Goal: Information Seeking & Learning: Learn about a topic

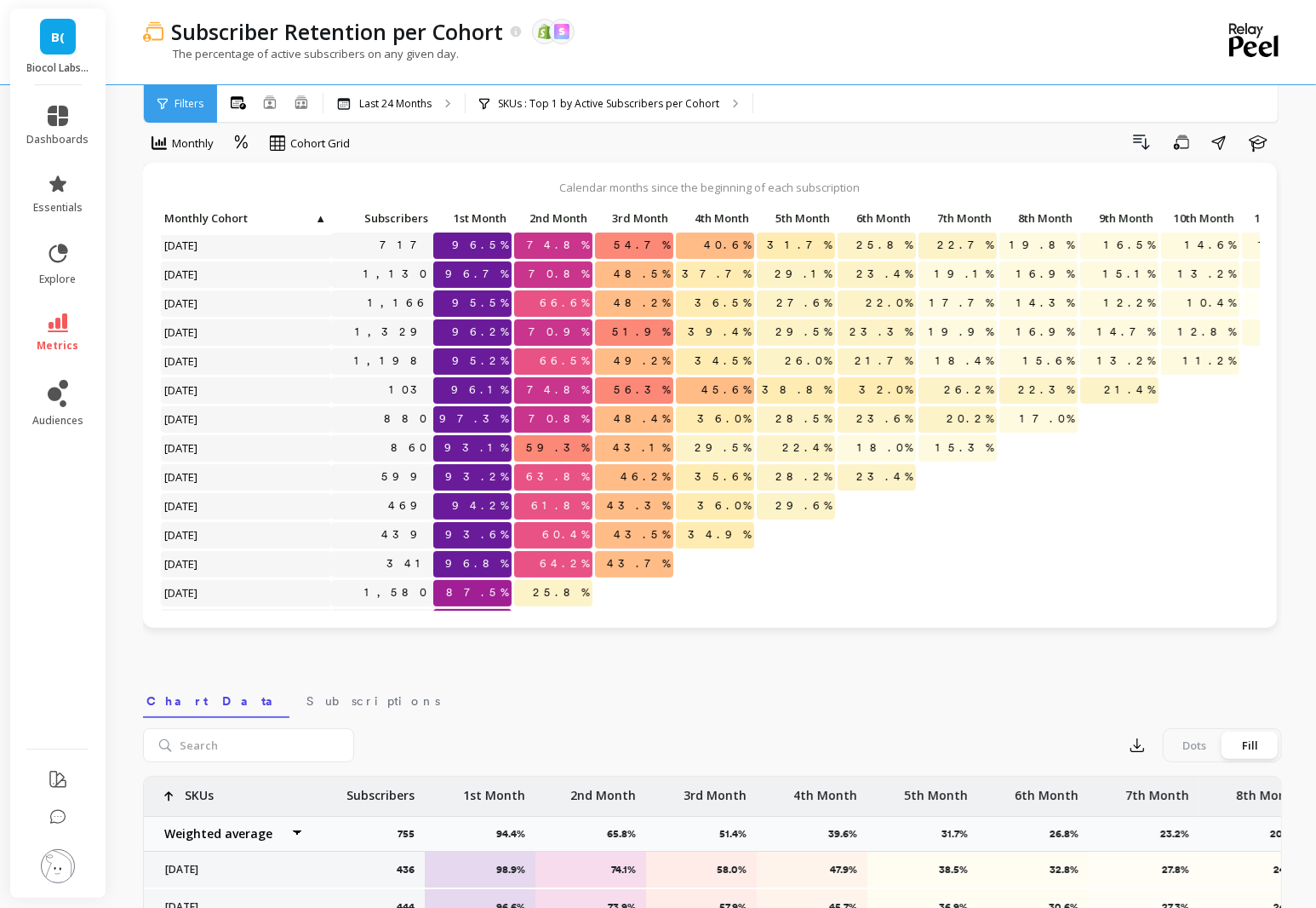
scroll to position [347, 0]
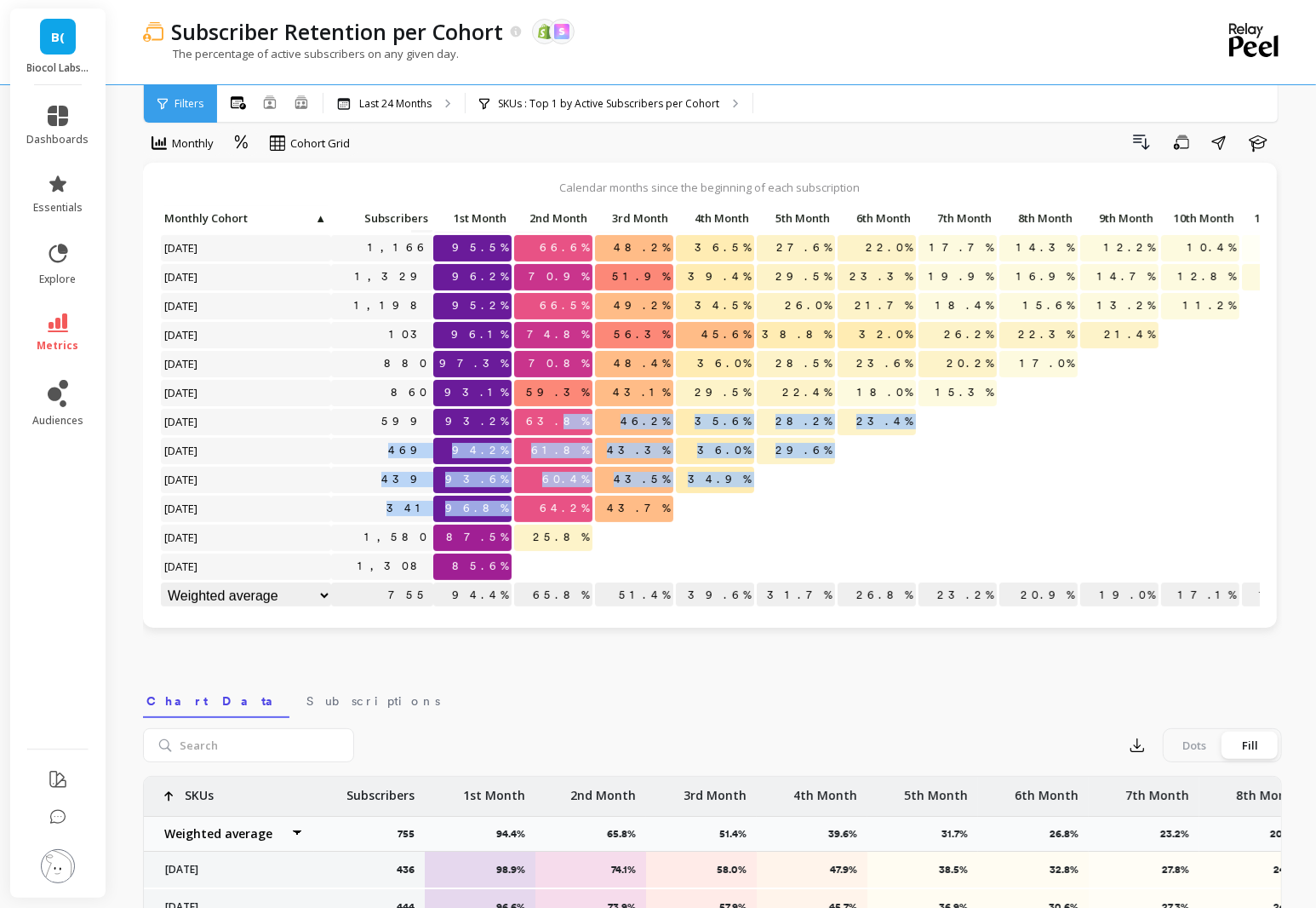
drag, startPoint x: 549, startPoint y: 506, endPoint x: 573, endPoint y: 415, distance: 94.1
click at [573, 414] on div "Click to create an audience 717 96.5% 74.8% 54.7% 40.6% 31.7% 25.8% 22.7% 19.8%…" at bounding box center [1037, 235] width 1754 height 753
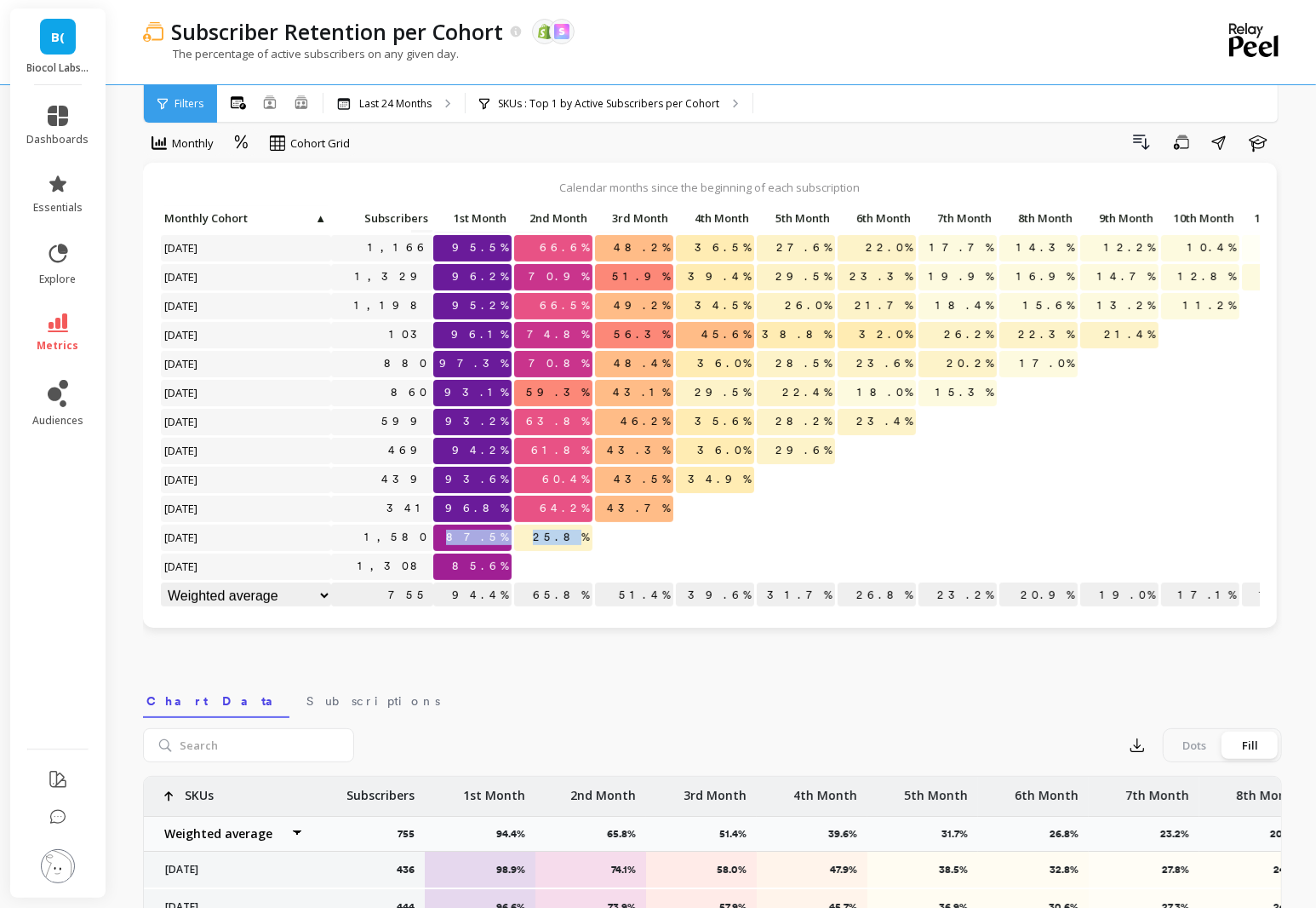
drag, startPoint x: 465, startPoint y: 538, endPoint x: 578, endPoint y: 538, distance: 113.0
click at [578, 538] on div "Click to create an audience 717 96.5% 74.8% 54.7% 40.6% 31.7% 25.8% 22.7% 19.8%…" at bounding box center [1037, 235] width 1754 height 753
click at [448, 534] on p "87.5%" at bounding box center [472, 538] width 78 height 25
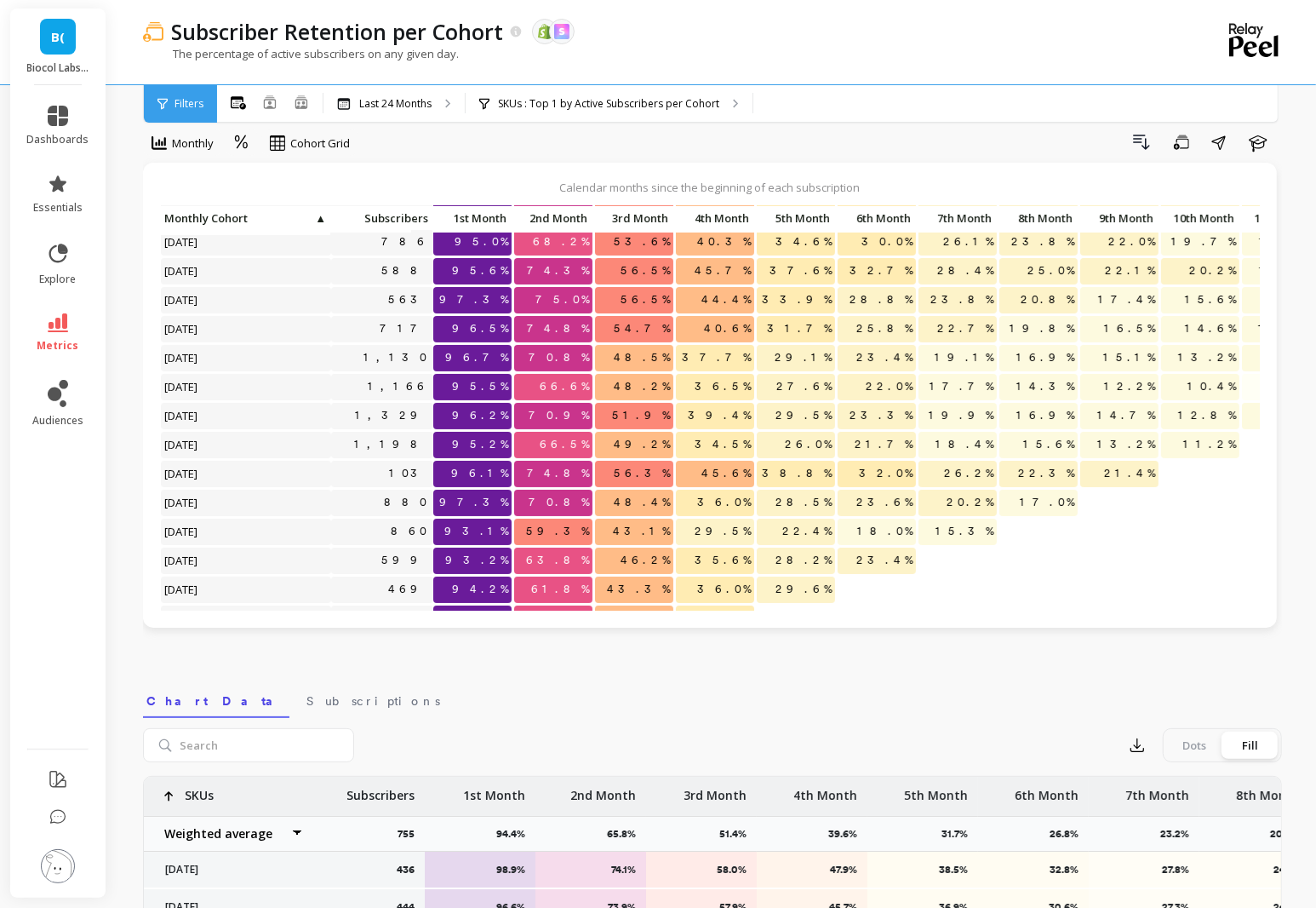
scroll to position [210, 0]
drag, startPoint x: 547, startPoint y: 438, endPoint x: 605, endPoint y: 440, distance: 58.0
click at [605, 440] on div "Click to create an audience 562 97.7% 74.6% 57.1% 45.4% 40.6% 36.1% 32.0% 29.9%…" at bounding box center [1037, 372] width 1754 height 753
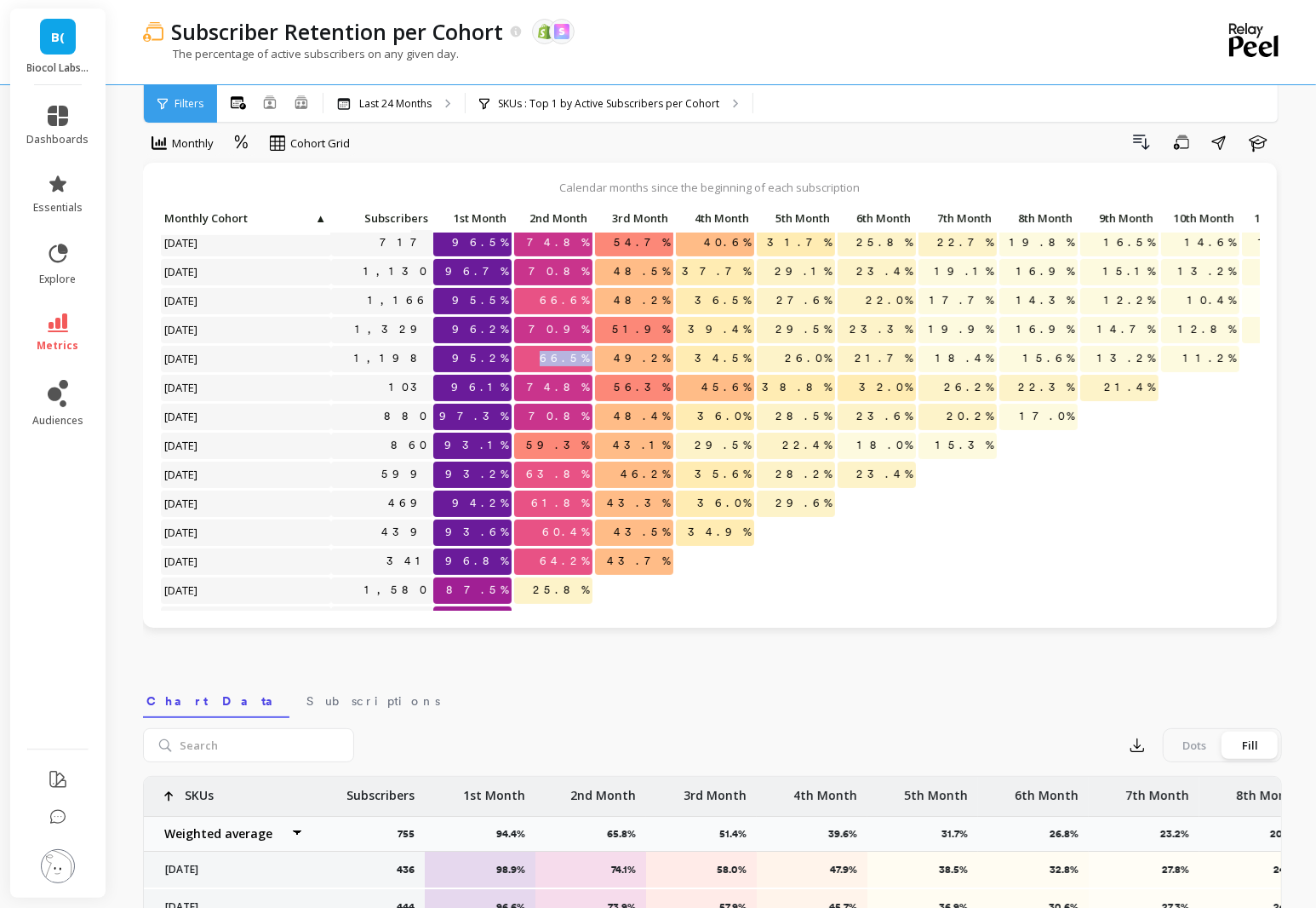
scroll to position [300, 0]
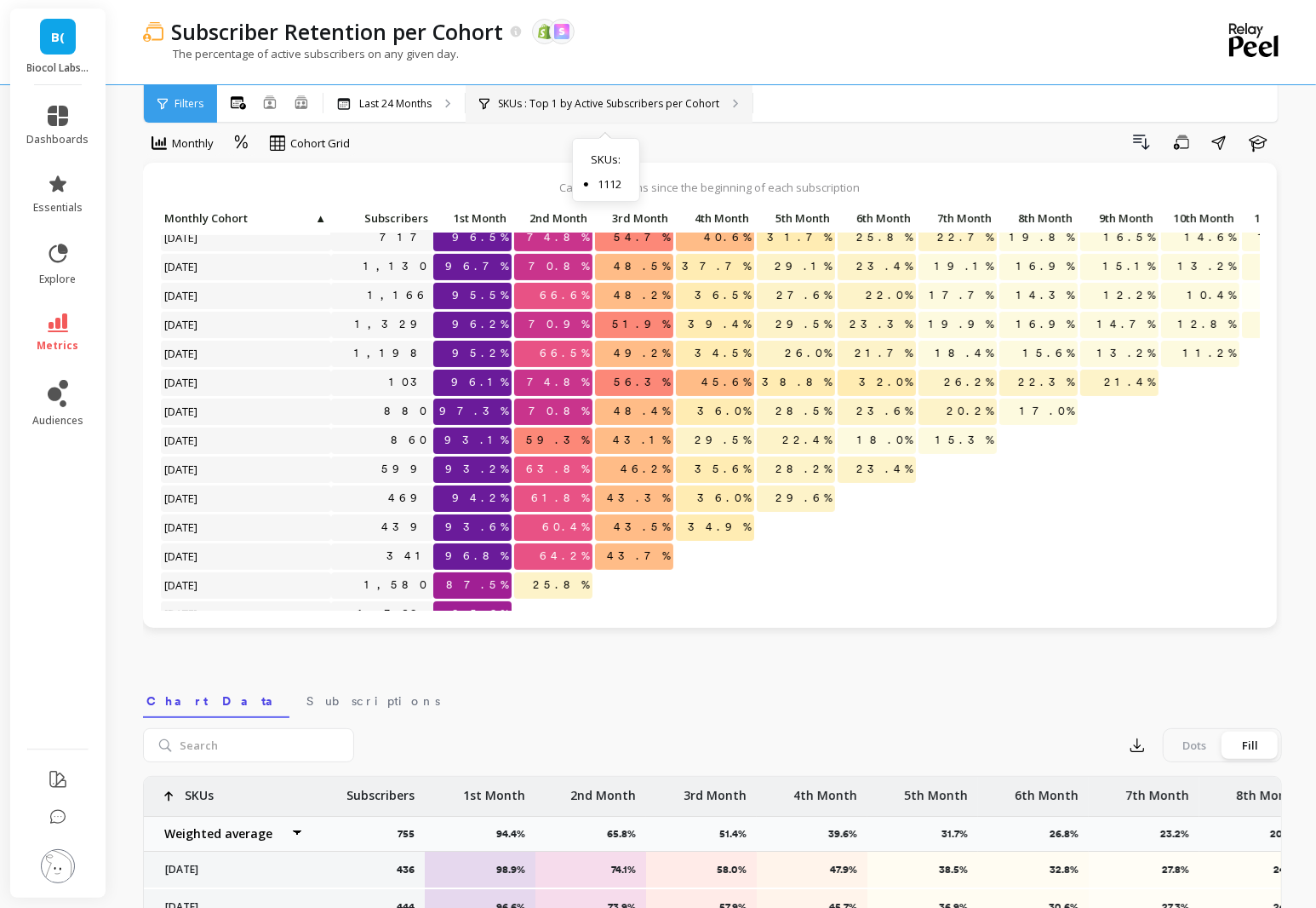
click at [660, 104] on p "SKUs : Top 1 by Active Subscribers per Cohort" at bounding box center [609, 104] width 222 height 14
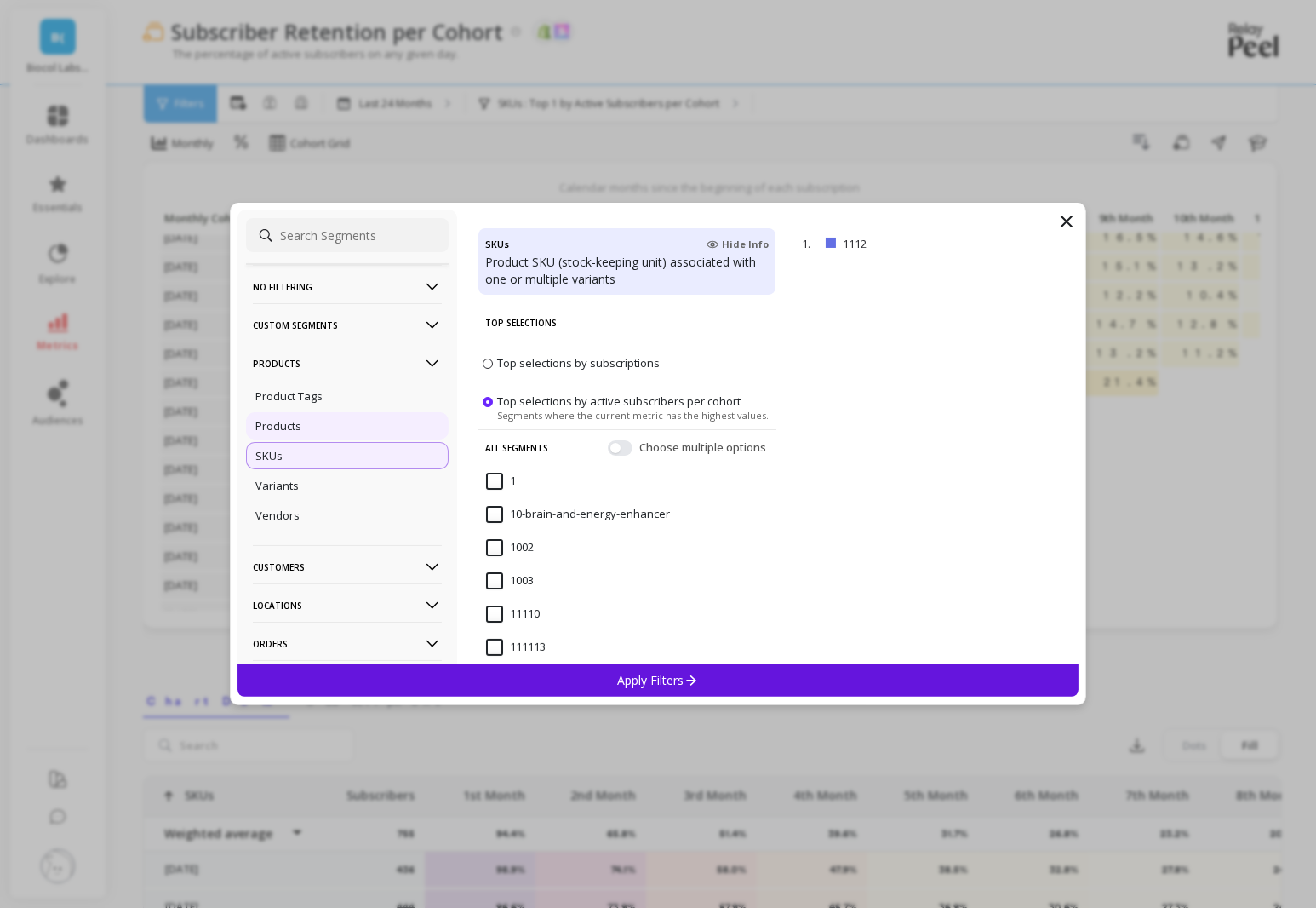
click at [330, 424] on div "Products" at bounding box center [347, 426] width 202 height 27
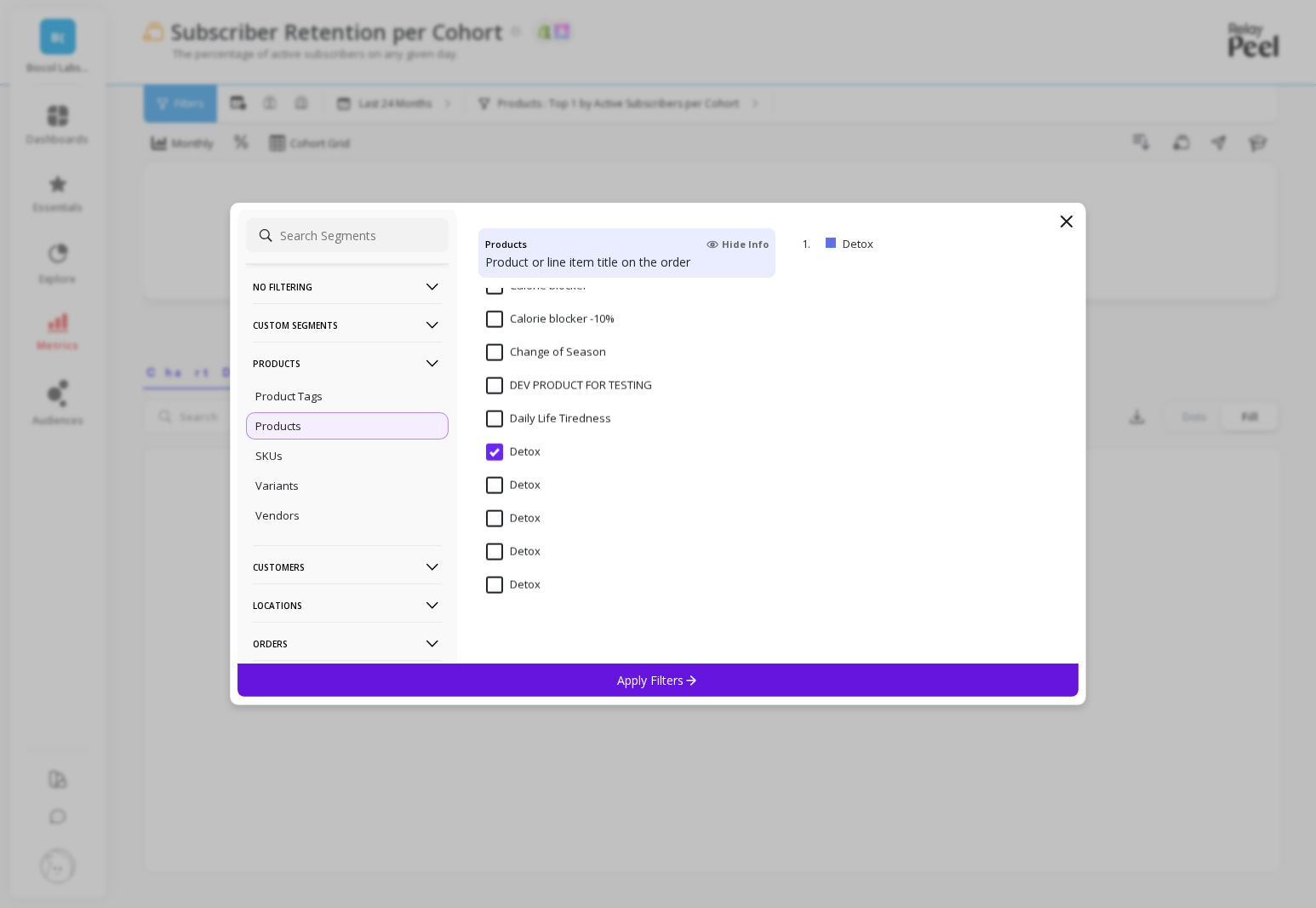
scroll to position [2036, 0]
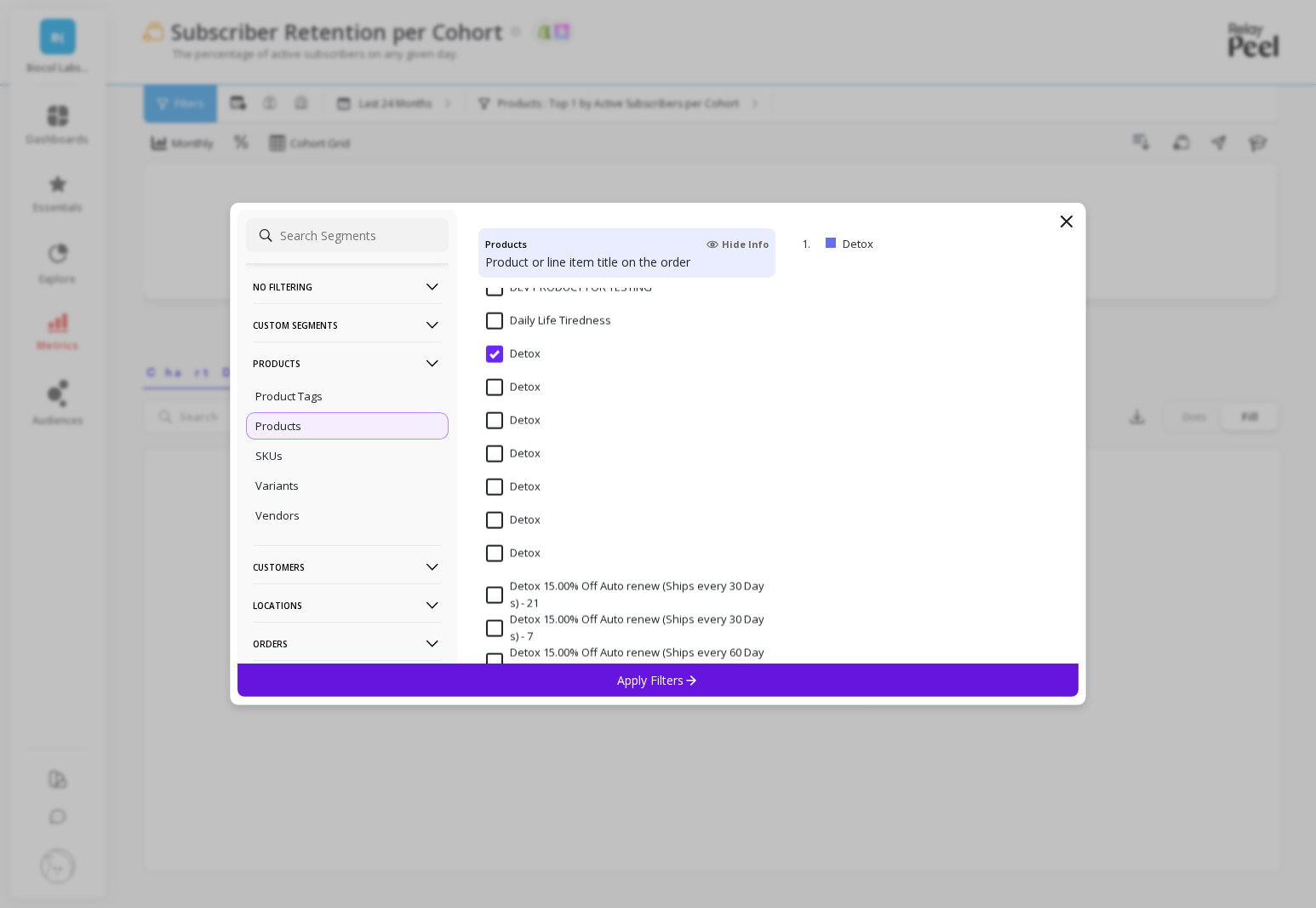
click at [603, 682] on div "Apply Filters" at bounding box center [658, 680] width 841 height 33
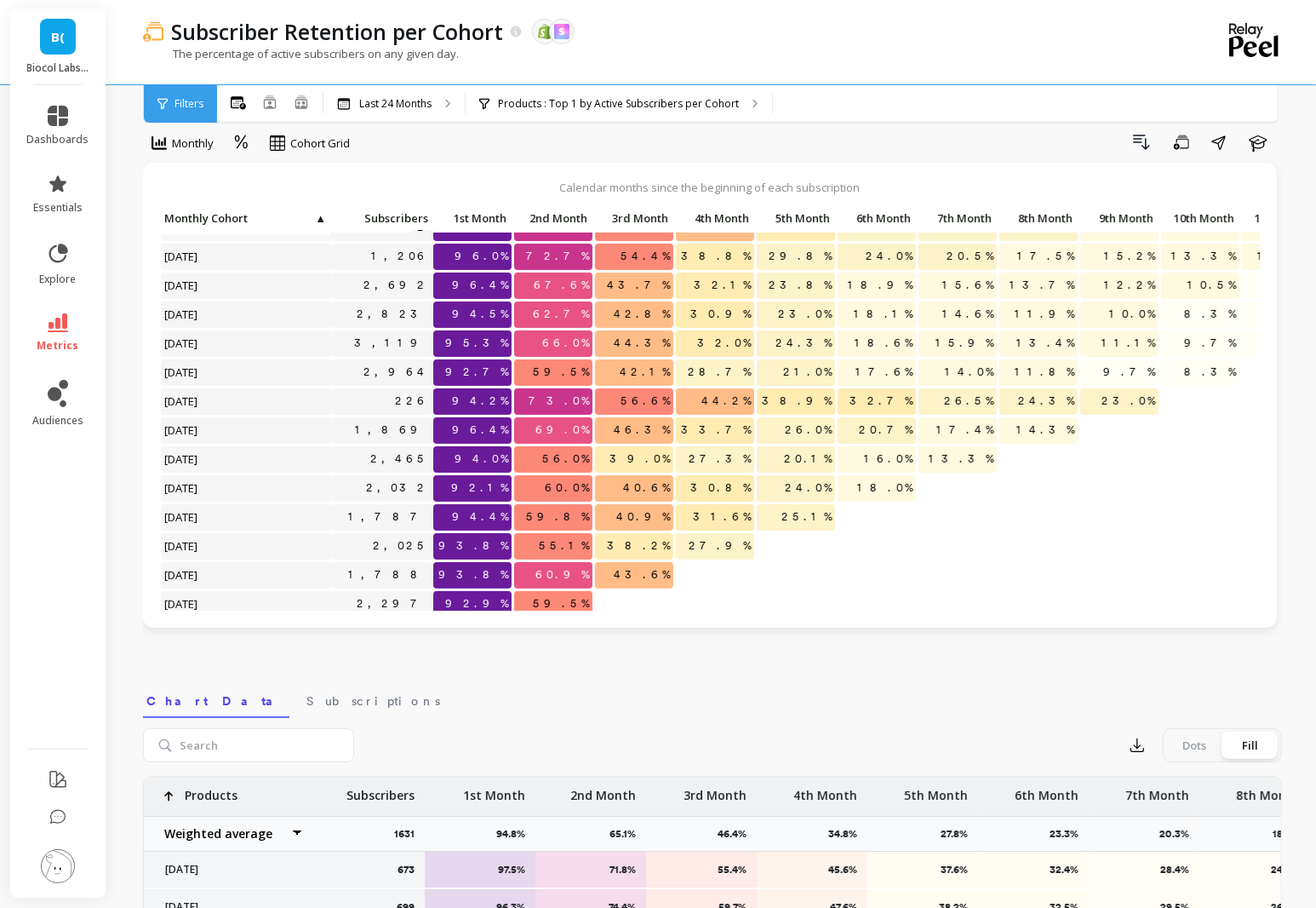
scroll to position [281, 0]
